Goal: Find specific page/section: Find specific page/section

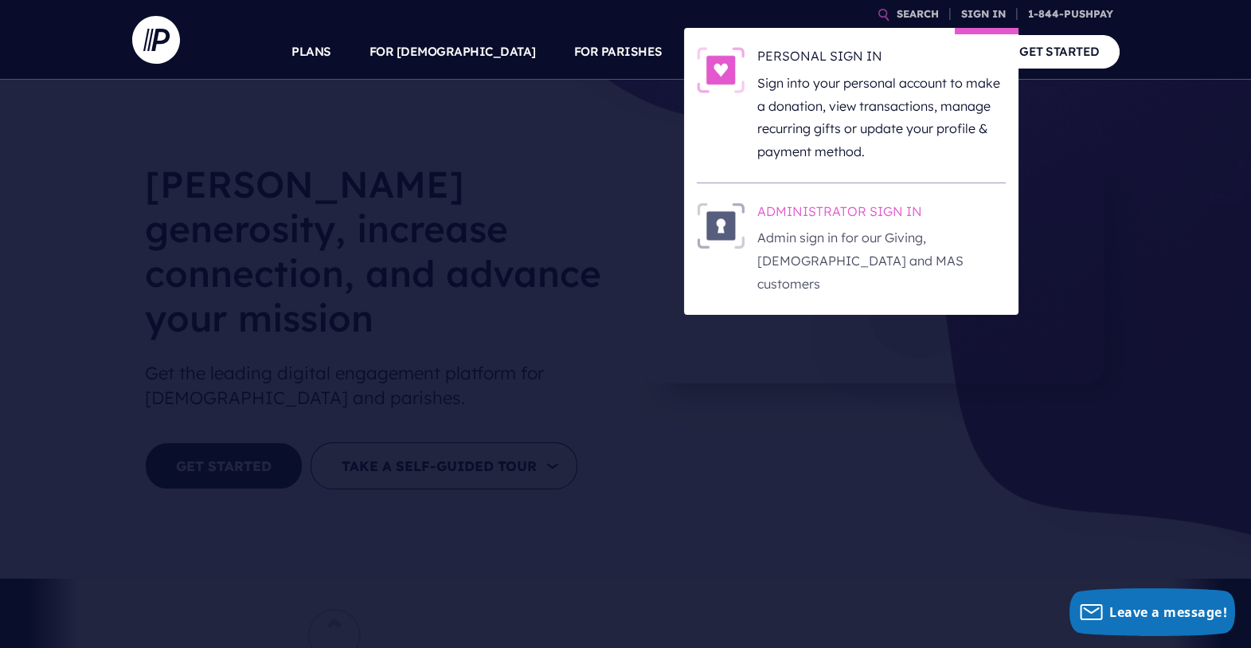
click at [874, 229] on p "Admin sign in for our Giving, [DEMOGRAPHIC_DATA] and MAS customers" at bounding box center [882, 260] width 249 height 69
click at [882, 207] on h6 "ADMINISTRATOR SIGN IN" at bounding box center [882, 214] width 249 height 24
click at [832, 226] on p "Admin sign in for our Giving, [DEMOGRAPHIC_DATA] and MAS customers" at bounding box center [882, 260] width 249 height 69
click at [873, 210] on h6 "ADMINISTRATOR SIGN IN" at bounding box center [882, 214] width 249 height 24
